Goal: Task Accomplishment & Management: Use online tool/utility

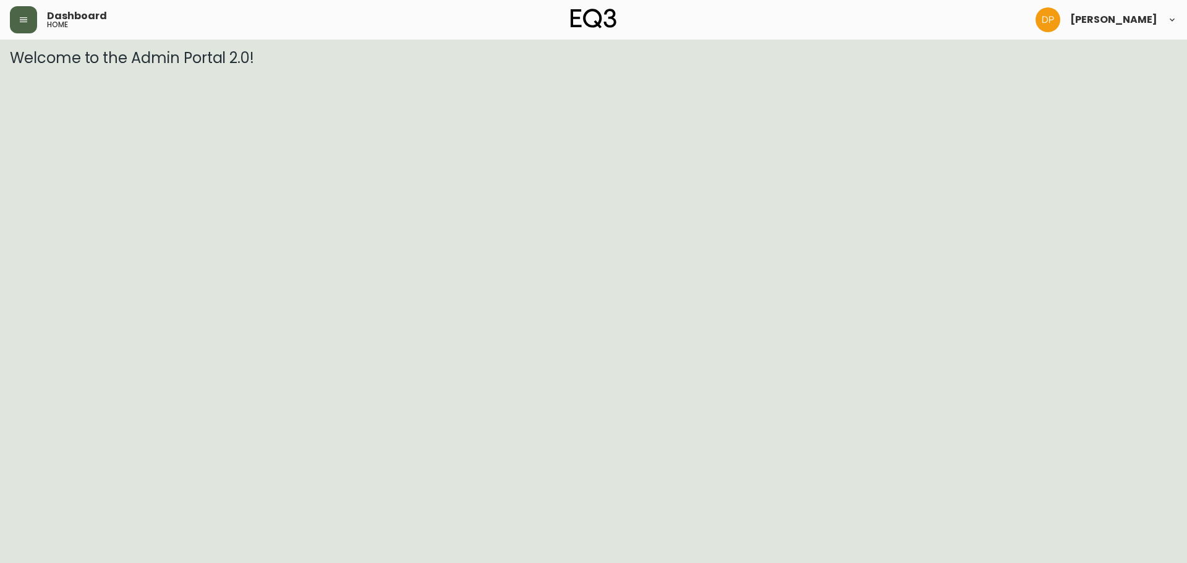
click at [27, 25] on button "button" at bounding box center [23, 19] width 27 height 27
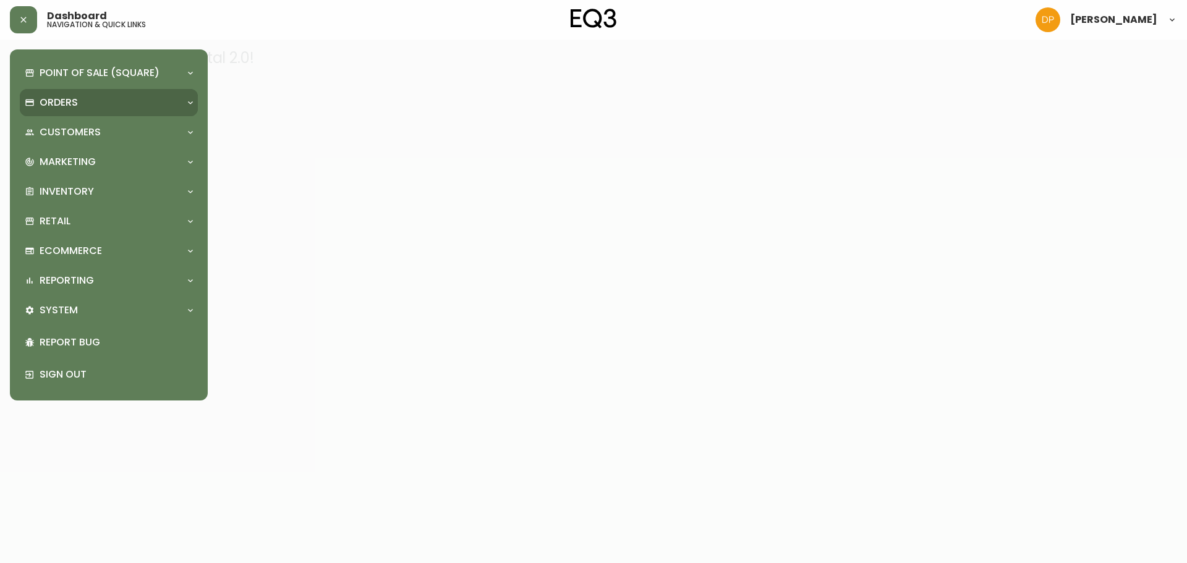
click at [79, 114] on div "Orders" at bounding box center [109, 102] width 178 height 27
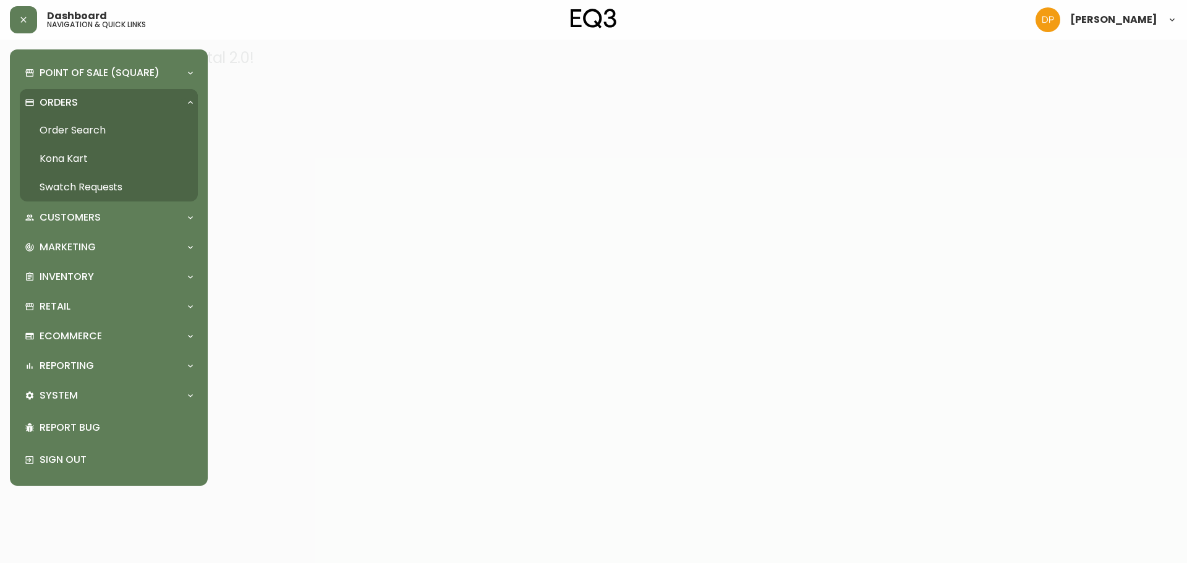
click at [95, 137] on link "Order Search" at bounding box center [109, 130] width 178 height 28
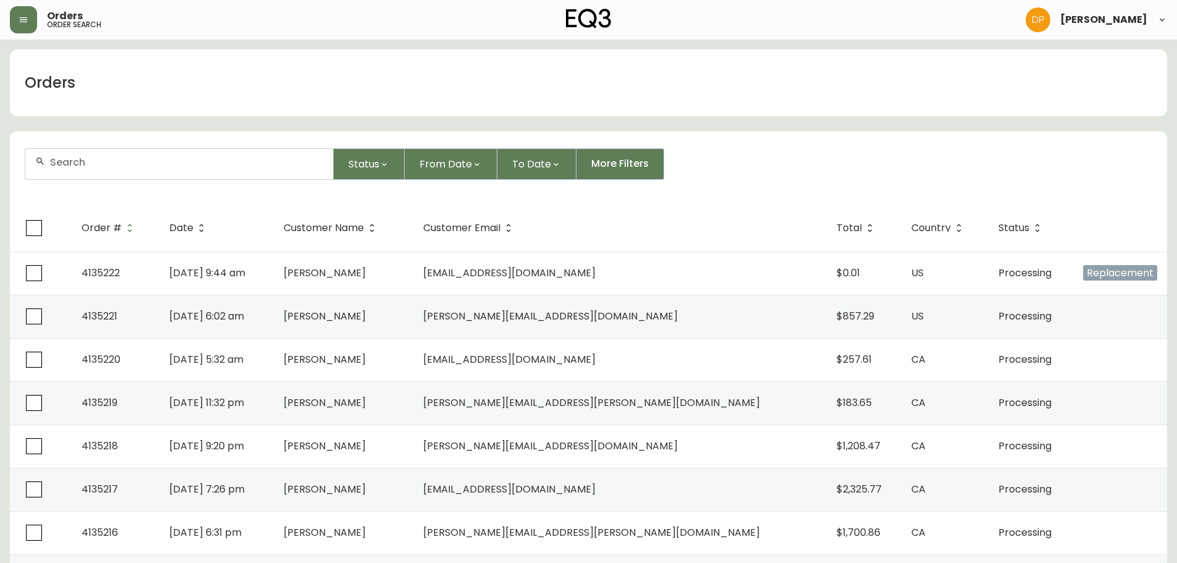
click at [133, 166] on input "text" at bounding box center [186, 162] width 273 height 12
paste input "[PHONE_NUMBER]"
click at [68, 167] on input "[PHONE_NUMBER]" at bounding box center [186, 162] width 273 height 12
click at [69, 167] on input "[PHONE_NUMBER]" at bounding box center [186, 162] width 273 height 12
click at [71, 167] on input "[PHONE_NUMBER]" at bounding box center [186, 162] width 273 height 12
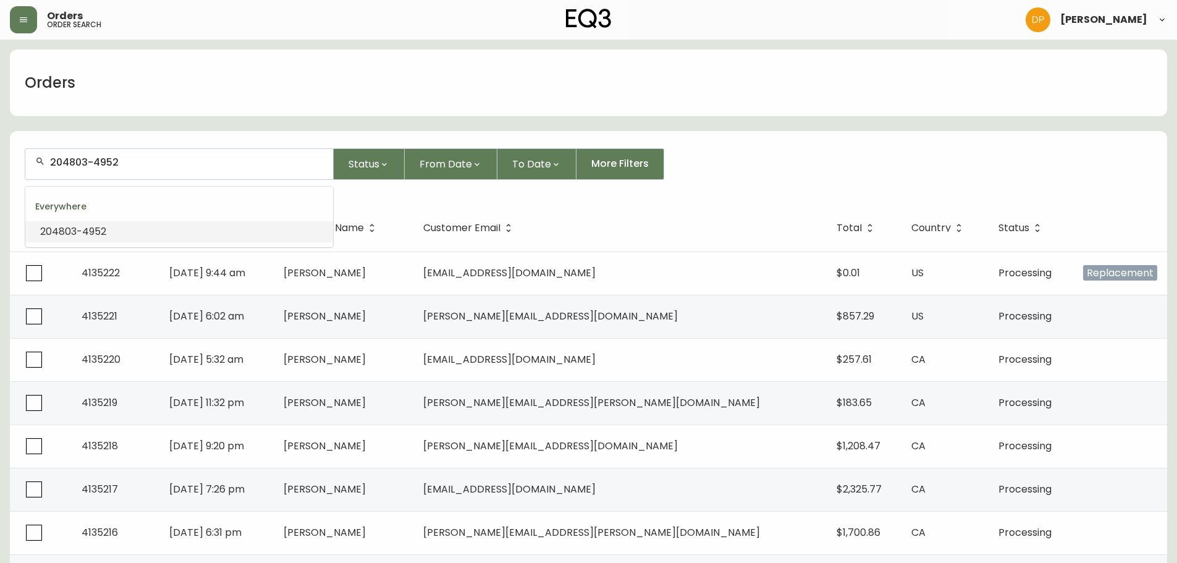
click at [92, 161] on input "204803-4952" at bounding box center [186, 162] width 273 height 12
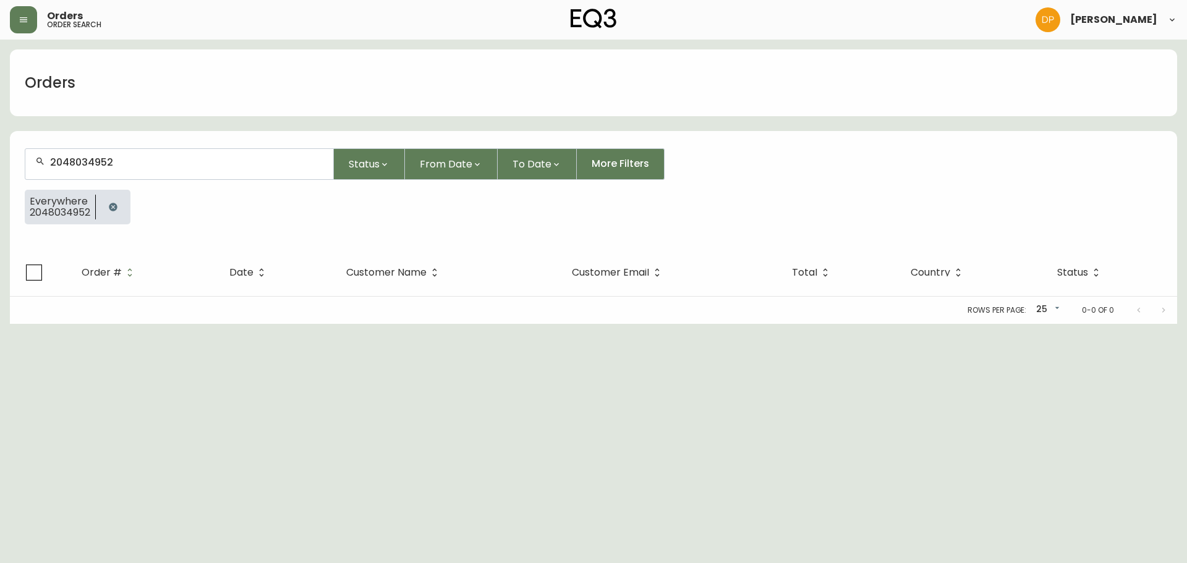
type input "2048034952"
